Goal: Information Seeking & Learning: Learn about a topic

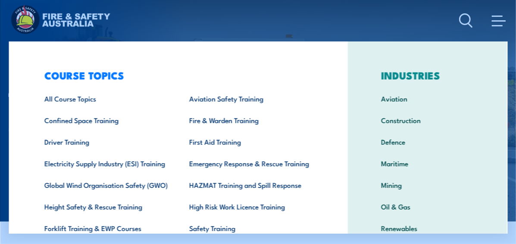
click at [25, 48] on div "COURSE TOPICS All Course Topics Aviation Safety Training Confined Space Trainin…" at bounding box center [179, 177] width 340 height 273
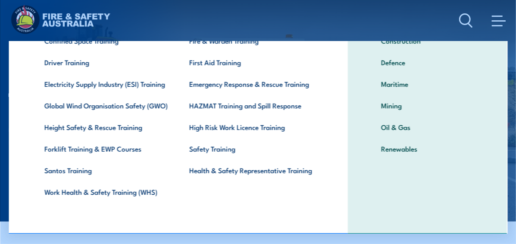
scroll to position [80, 0]
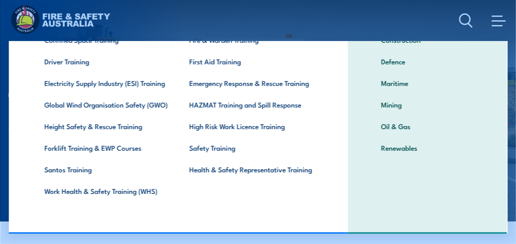
click at [72, 122] on link "Height Safety & Rescue Training" at bounding box center [103, 126] width 145 height 22
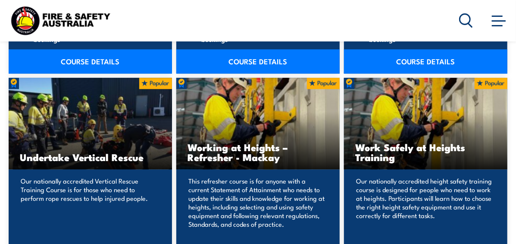
scroll to position [1078, 0]
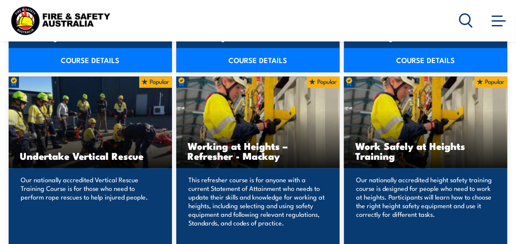
click at [355, 141] on h3 "Work Safely at Heights Training" at bounding box center [425, 151] width 141 height 20
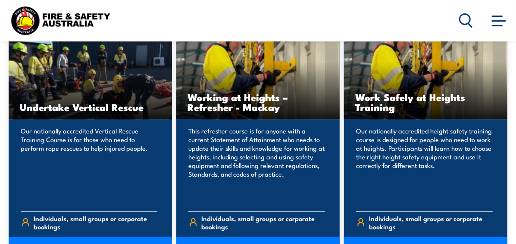
scroll to position [1164, 0]
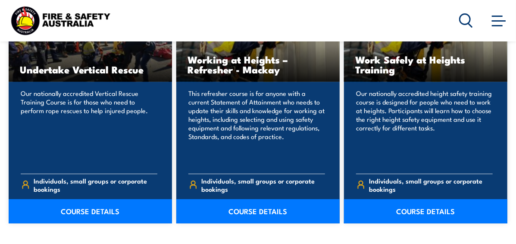
click at [344, 199] on link "COURSE DETAILS" at bounding box center [425, 211] width 163 height 24
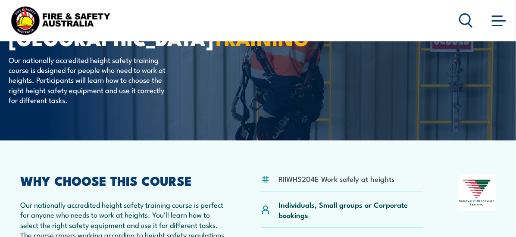
scroll to position [129, 0]
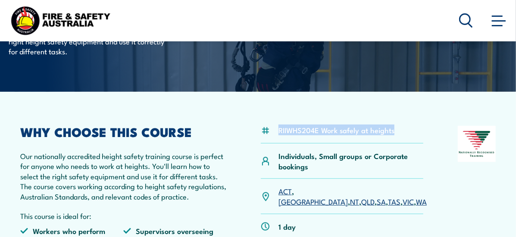
drag, startPoint x: 279, startPoint y: 155, endPoint x: 394, endPoint y: 155, distance: 115.1
click at [394, 144] on div "RIIWHS204E Work safely at heights" at bounding box center [342, 135] width 163 height 18
copy li "RIIWHS204E Work safely at heights"
